Goal: Information Seeking & Learning: Learn about a topic

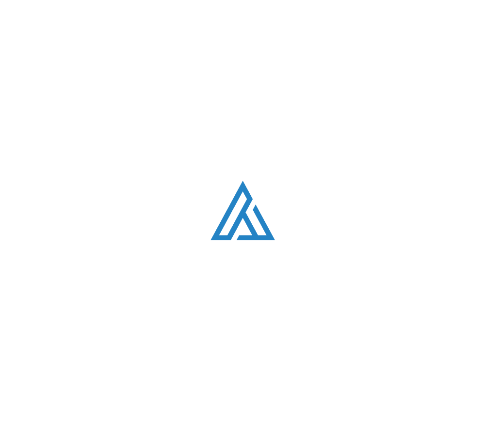
scroll to position [1991, 0]
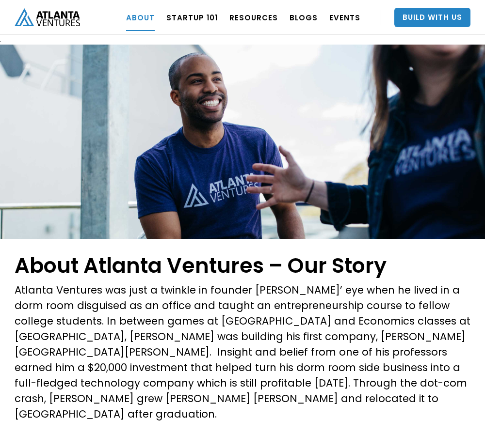
scroll to position [1165, 0]
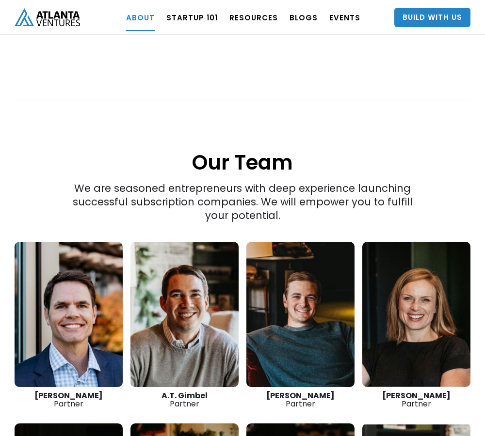
scroll to position [1809, 0]
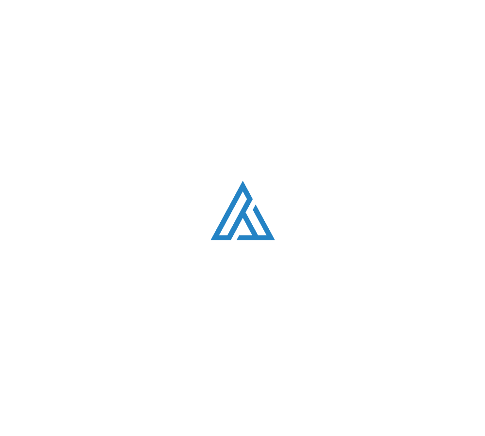
scroll to position [593, 0]
